Goal: Find specific page/section: Find specific page/section

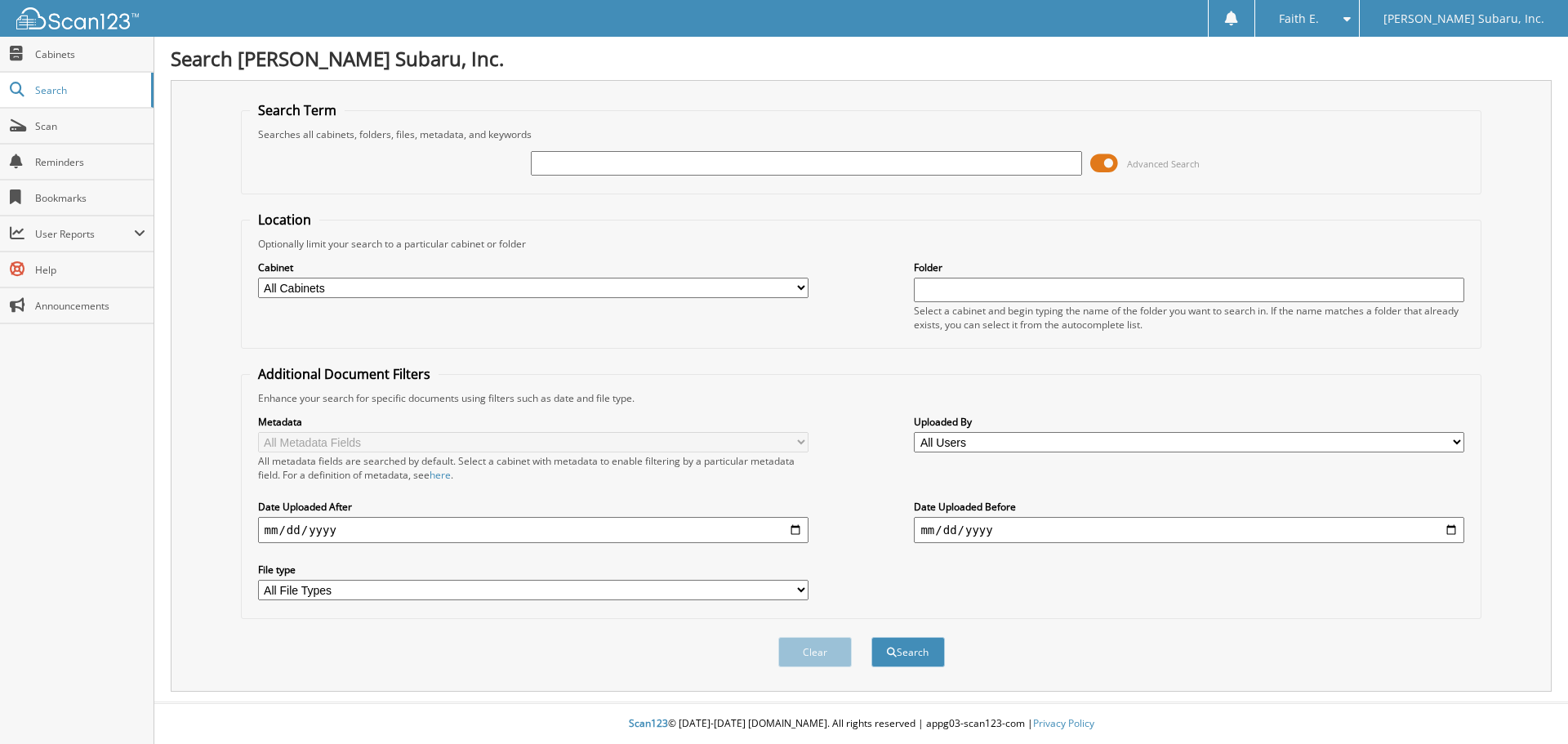
type input "4"
type input "412770"
click at [872, 636] on button "Search" at bounding box center [909, 651] width 74 height 30
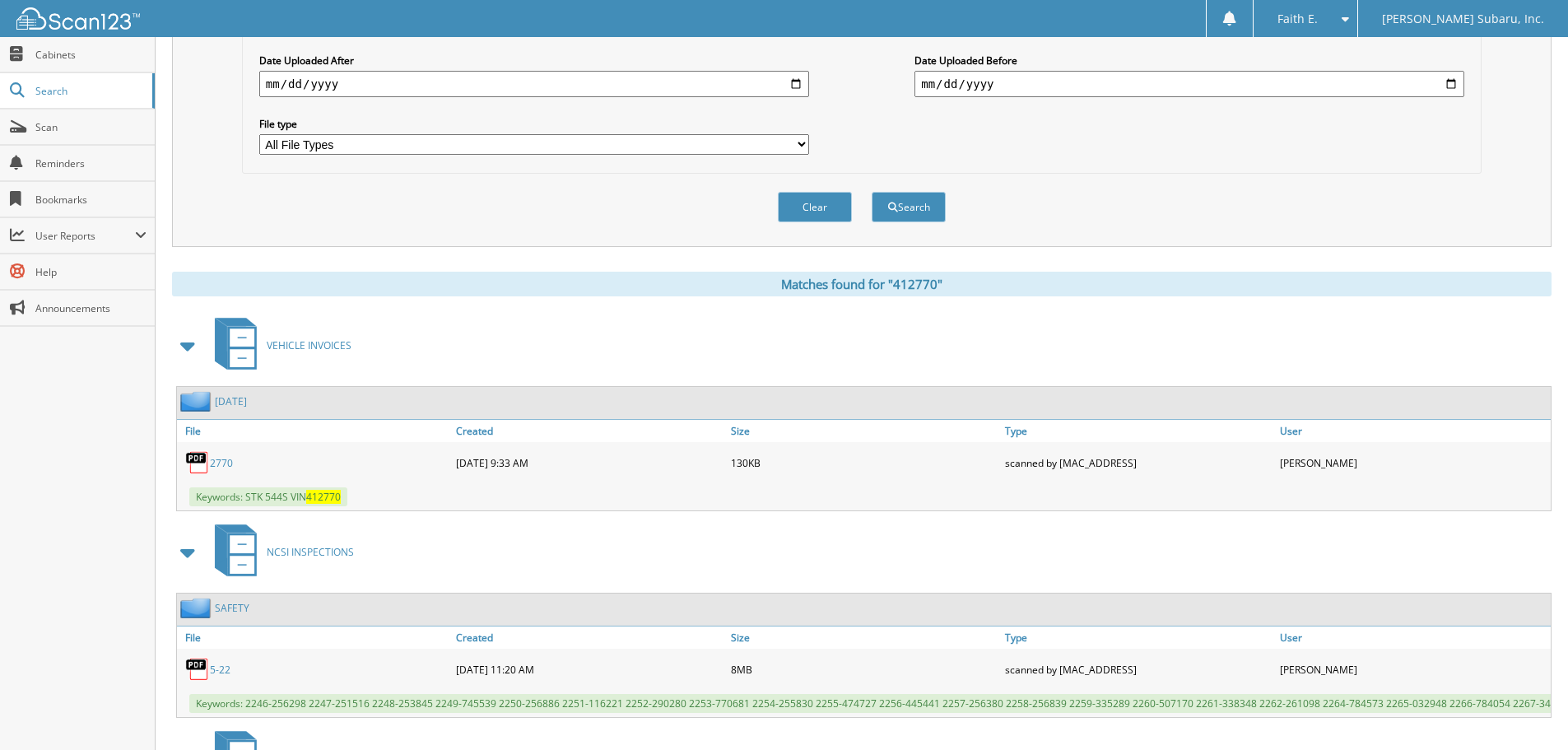
scroll to position [688, 0]
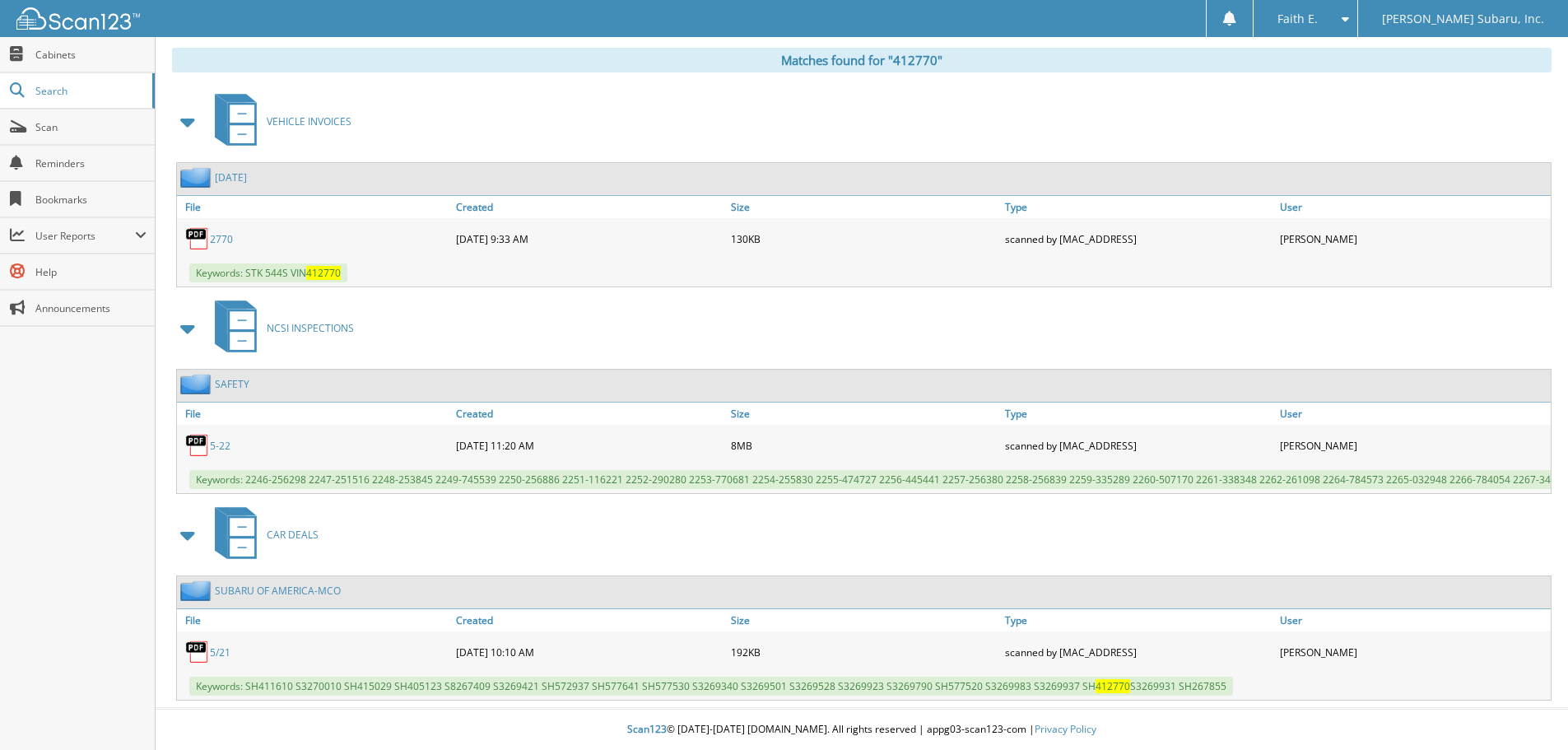
click at [212, 438] on link "5-22" at bounding box center [220, 445] width 20 height 14
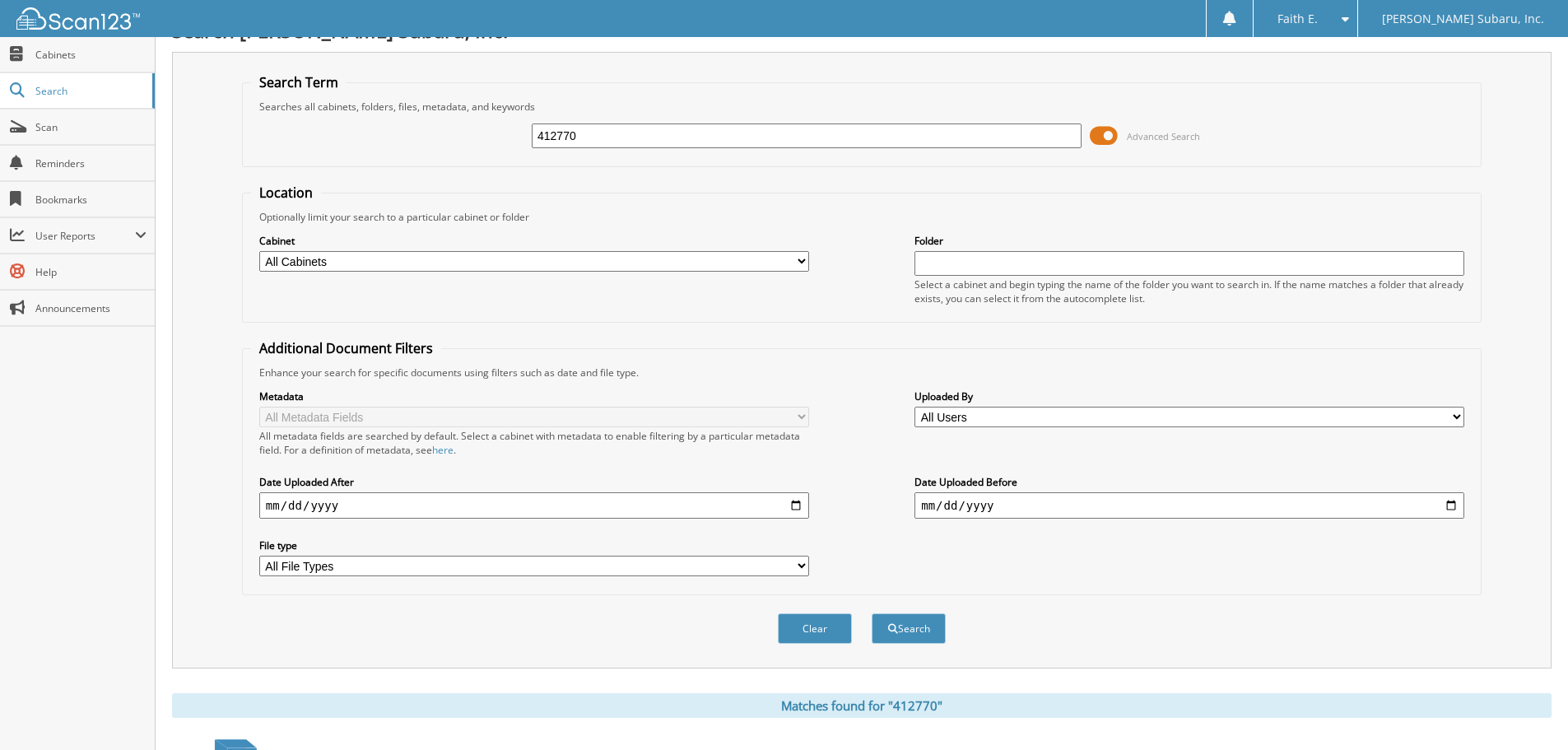
scroll to position [0, 0]
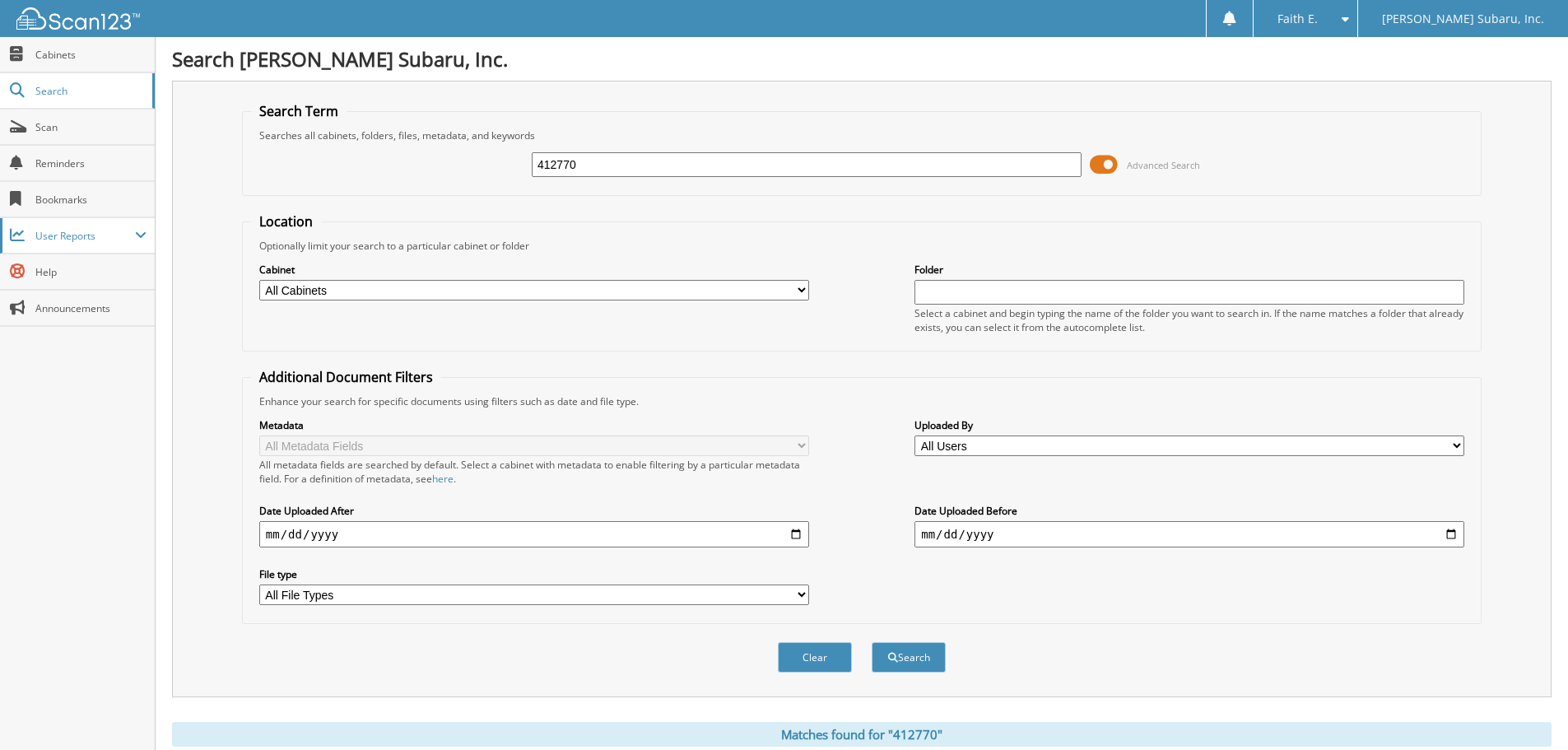
click at [130, 250] on span "User Reports" at bounding box center [77, 235] width 154 height 36
click at [108, 265] on span "My Recent Activity" at bounding box center [86, 271] width 121 height 15
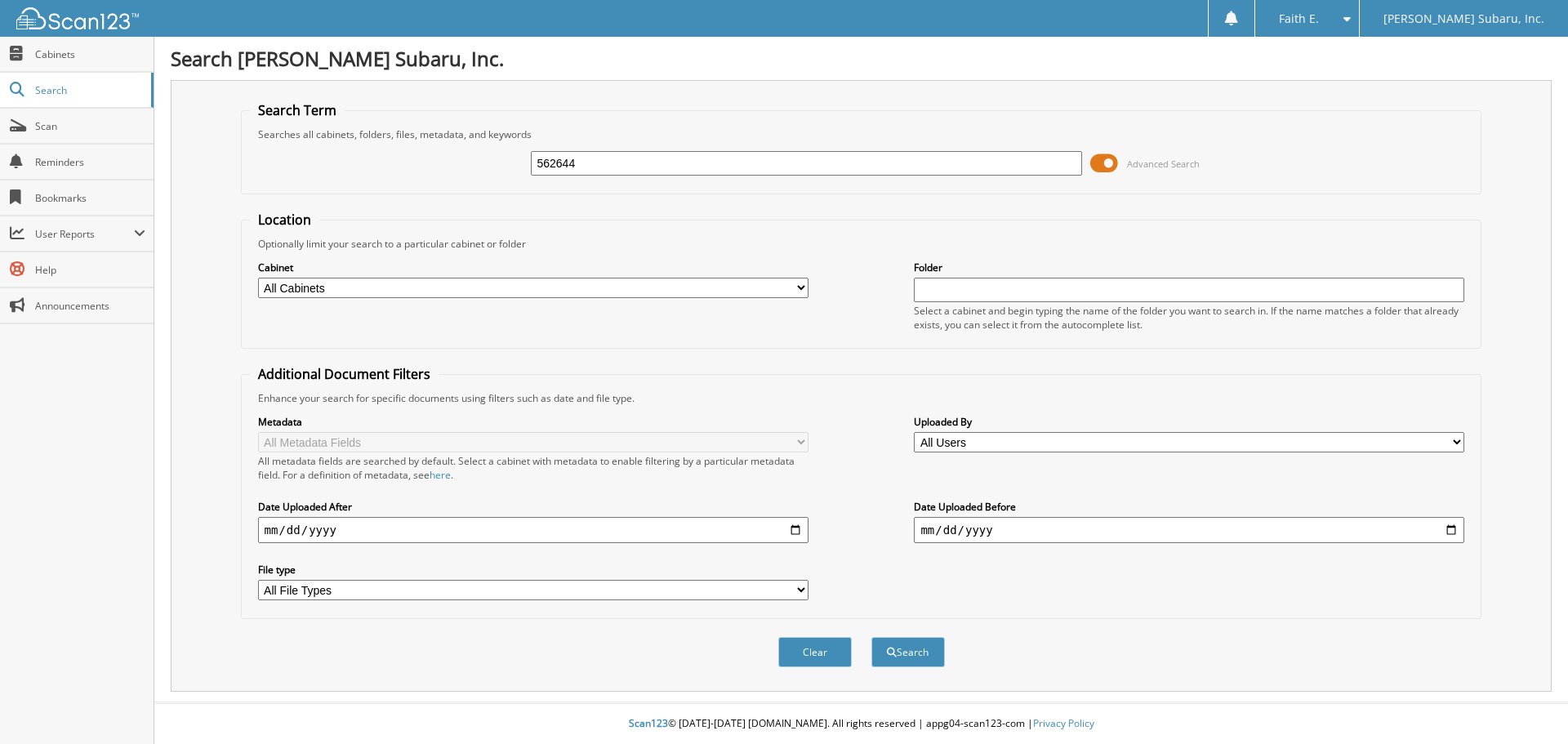
type input "562644"
click at [872, 636] on button "Search" at bounding box center [909, 651] width 74 height 30
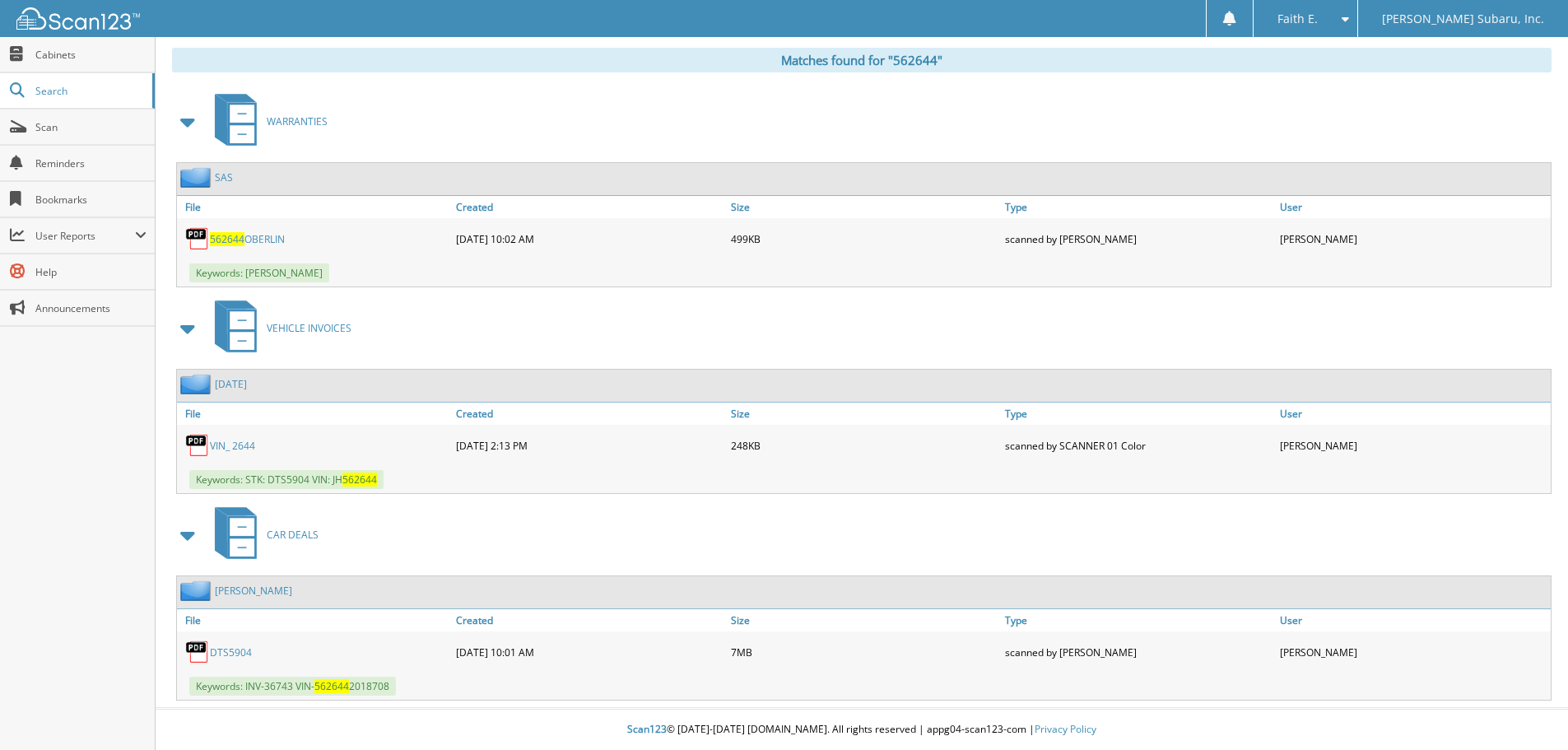
scroll to position [675, 0]
click at [124, 229] on span "User Reports" at bounding box center [85, 235] width 99 height 14
click at [99, 281] on link "My Recent Activity" at bounding box center [77, 271] width 154 height 36
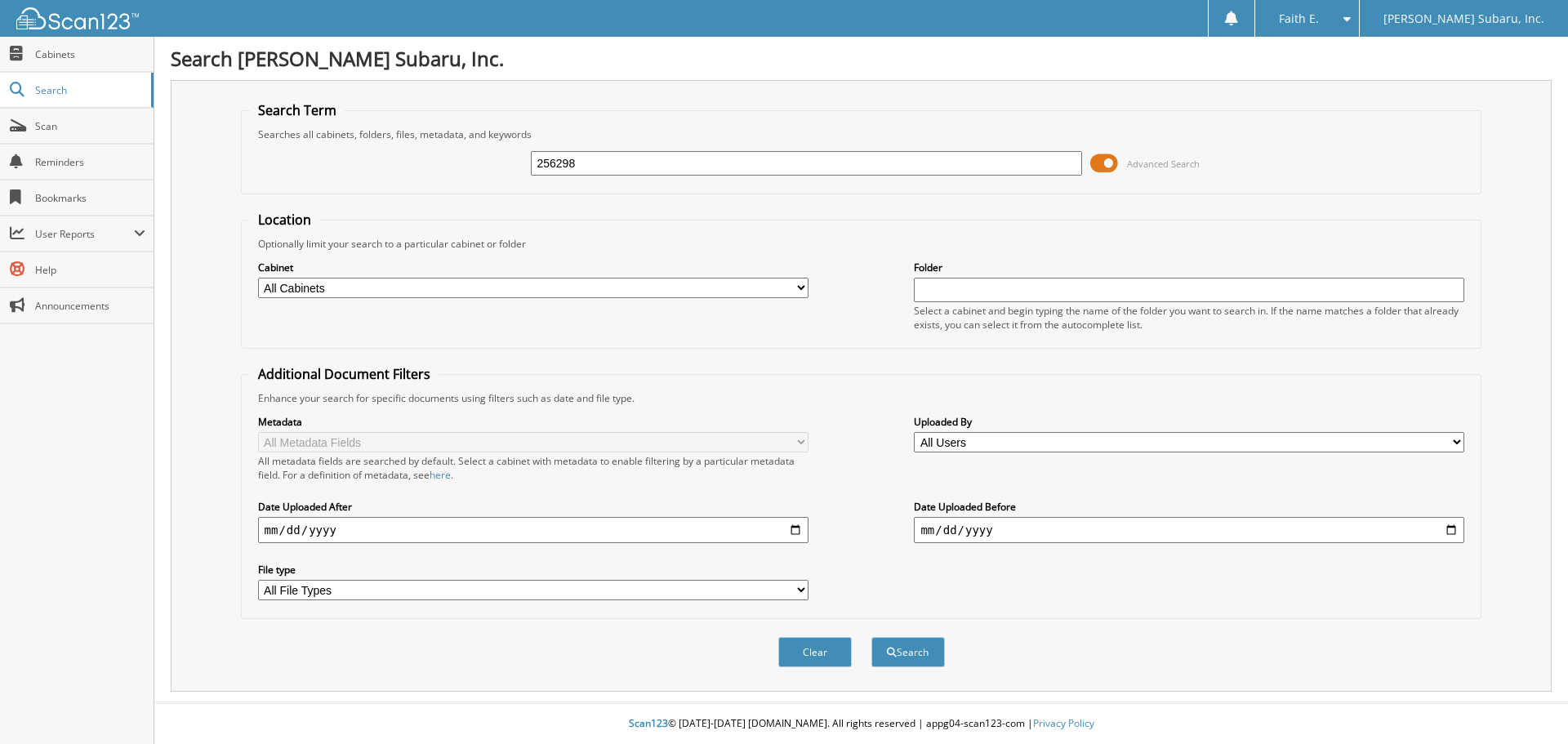
type input "256298"
click at [872, 636] on button "Search" at bounding box center [909, 651] width 74 height 30
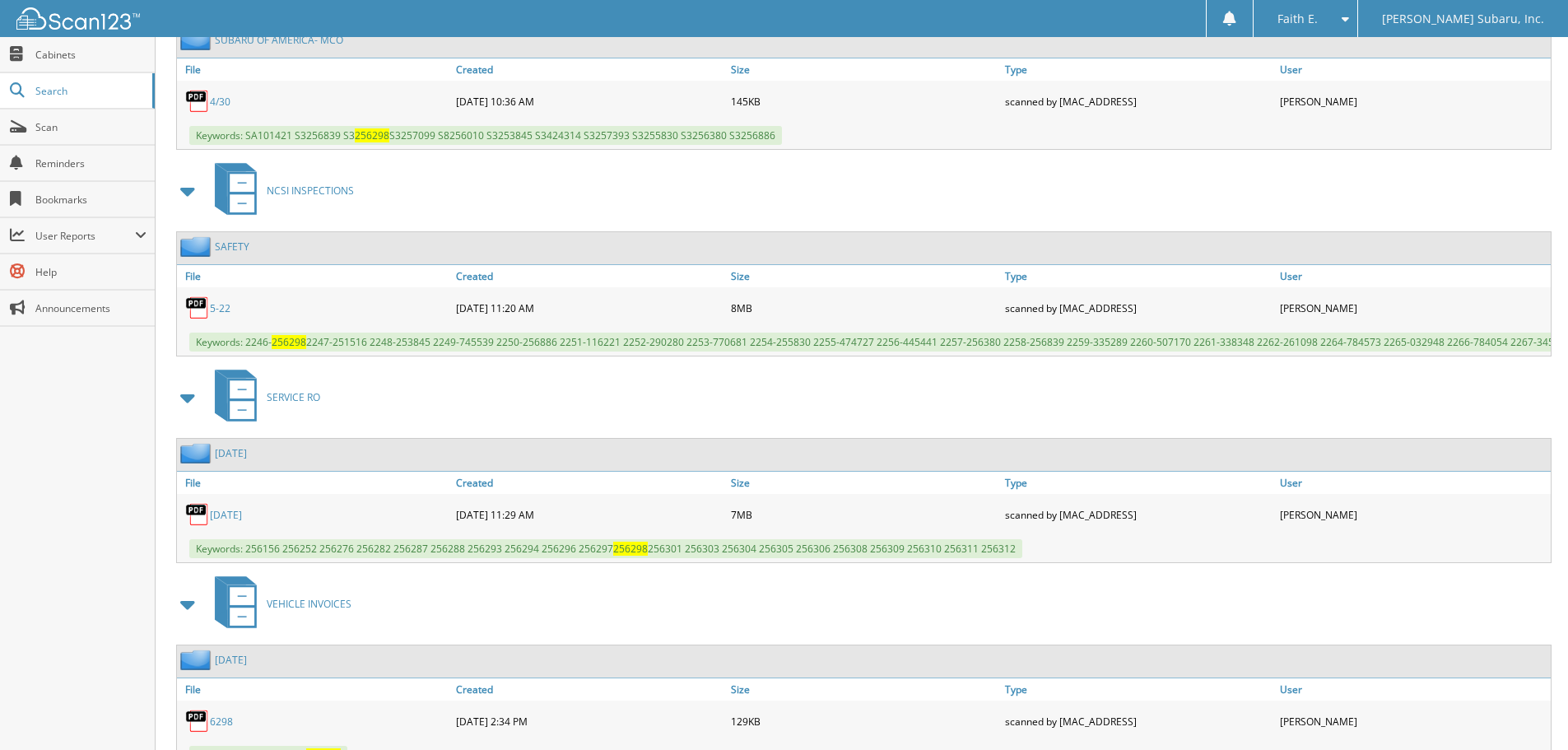
scroll to position [1100, 0]
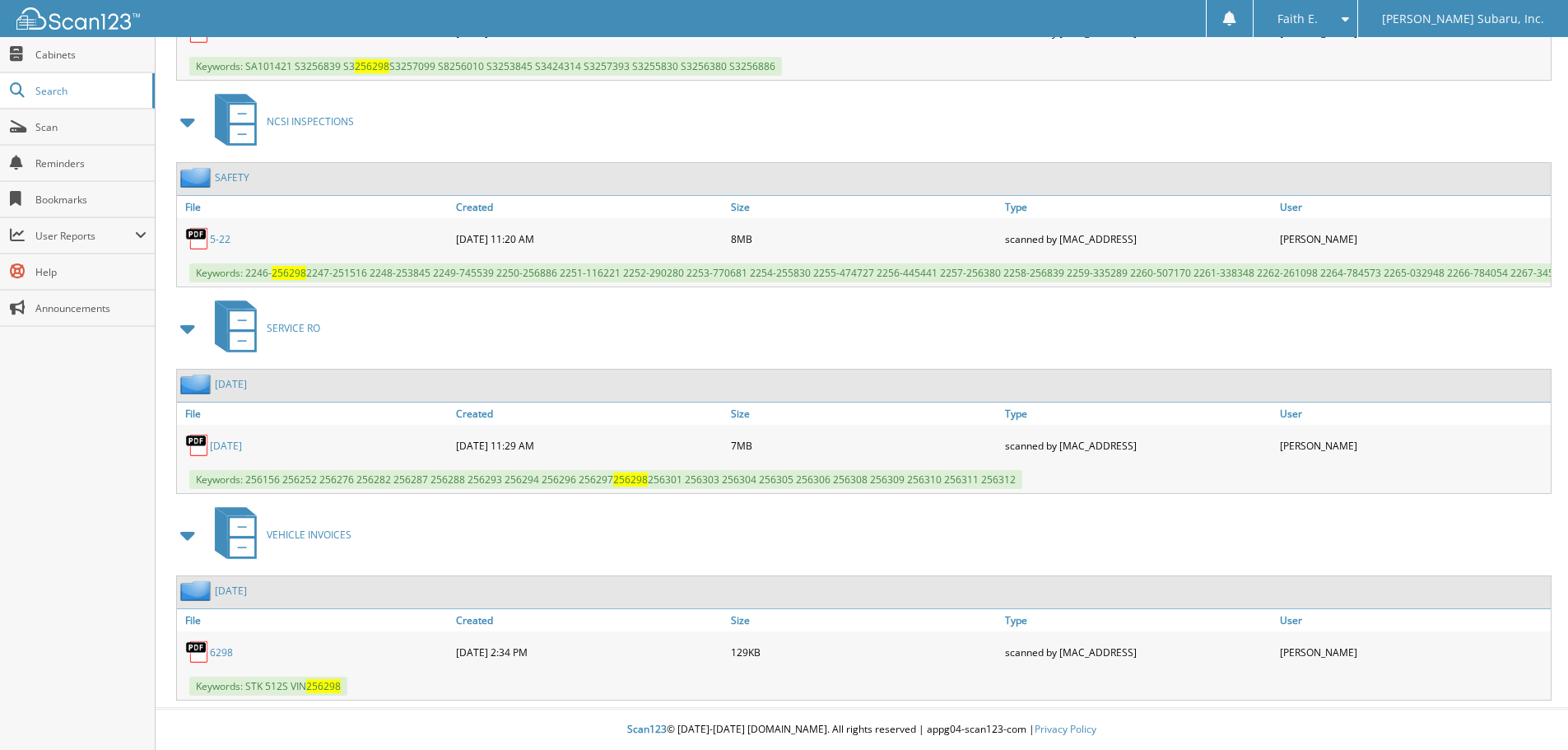
click at [217, 235] on div "5-22" at bounding box center [314, 239] width 275 height 33
click at [224, 233] on link "5-22" at bounding box center [220, 239] width 20 height 14
click at [50, 236] on span "User Reports" at bounding box center [85, 235] width 99 height 14
click at [41, 275] on span "My Recent Activity" at bounding box center [86, 271] width 121 height 15
